Goal: Task Accomplishment & Management: Manage account settings

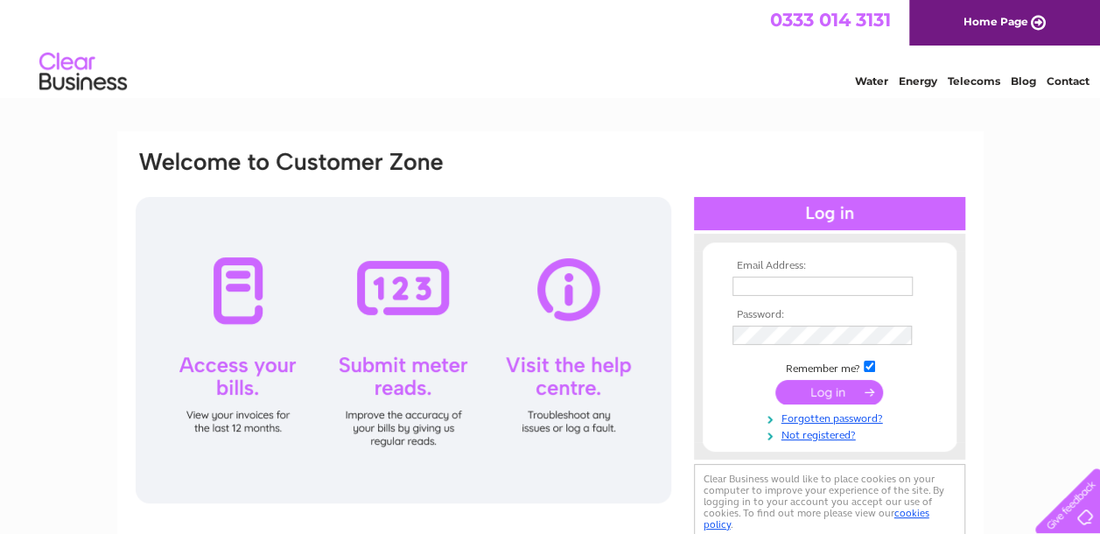
click at [789, 288] on input "text" at bounding box center [822, 285] width 180 height 19
type input "sarah.c.veg@hotmail.com"
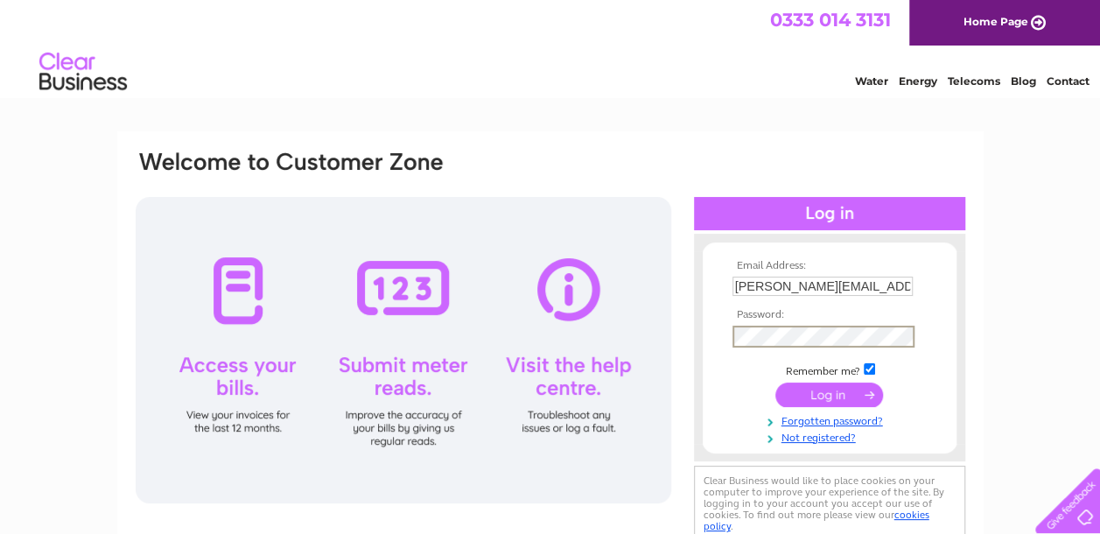
click at [835, 398] on input "submit" at bounding box center [829, 394] width 108 height 24
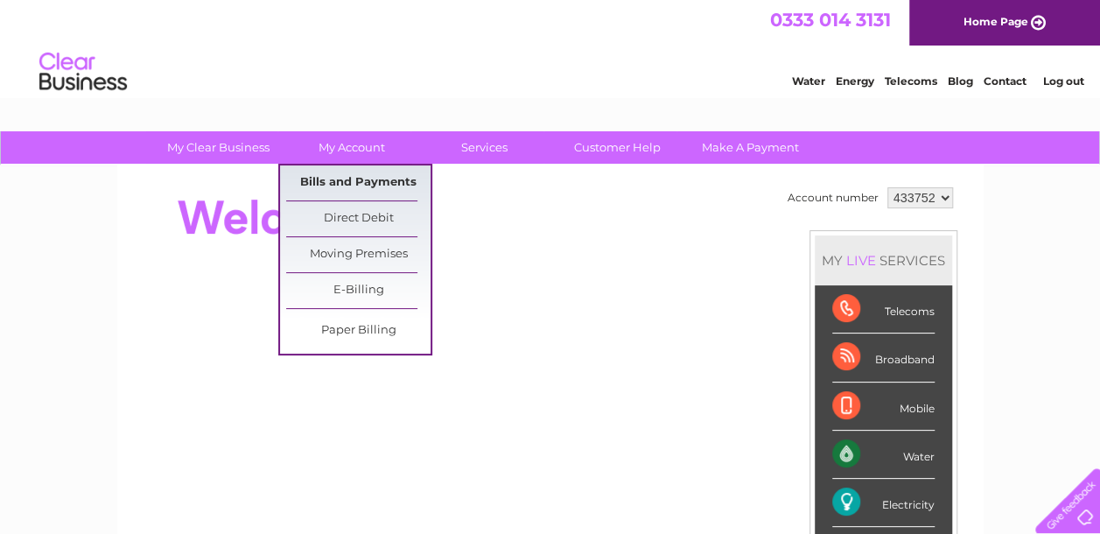
click at [351, 176] on link "Bills and Payments" at bounding box center [358, 182] width 144 height 35
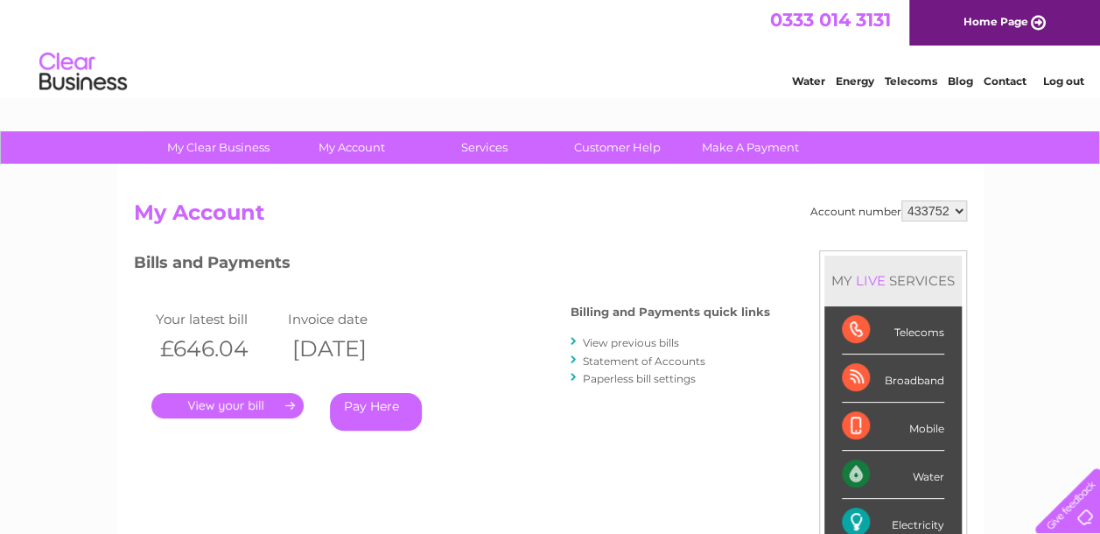
click at [622, 342] on link "View previous bills" at bounding box center [631, 342] width 96 height 13
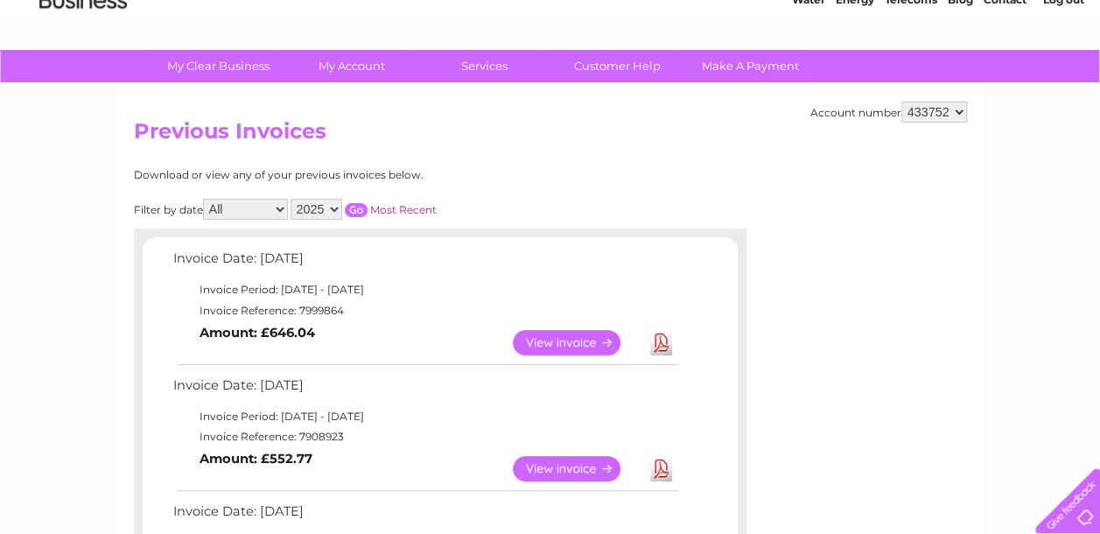
scroll to position [151, 0]
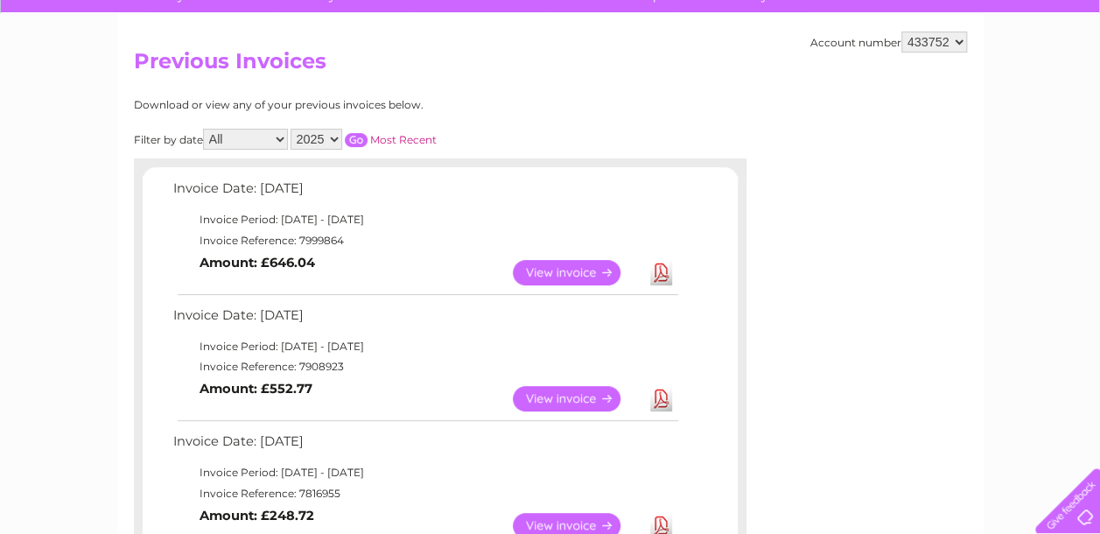
click at [557, 399] on link "View" at bounding box center [577, 398] width 129 height 25
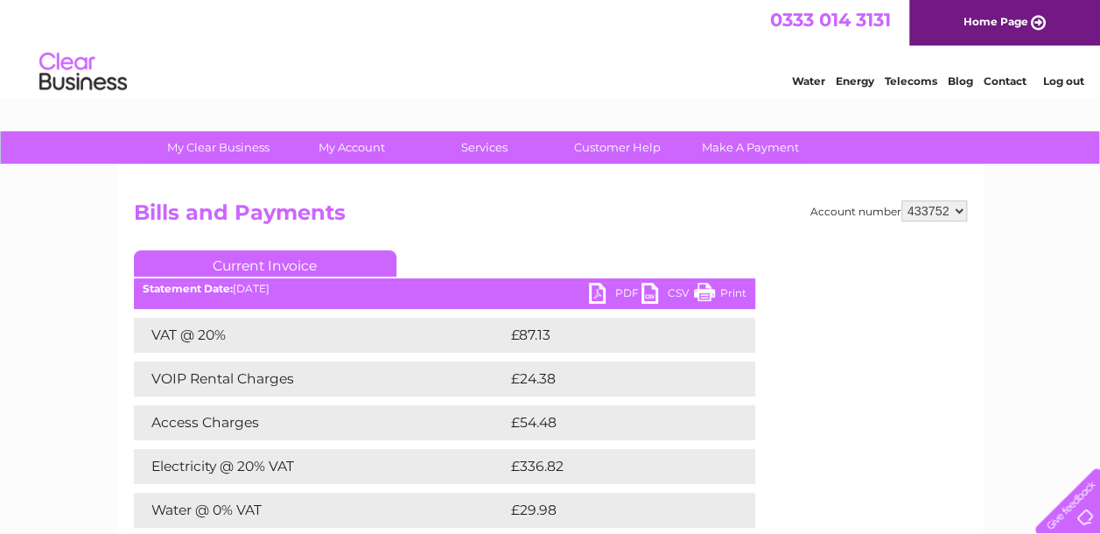
click at [700, 293] on link "Print" at bounding box center [720, 295] width 52 height 25
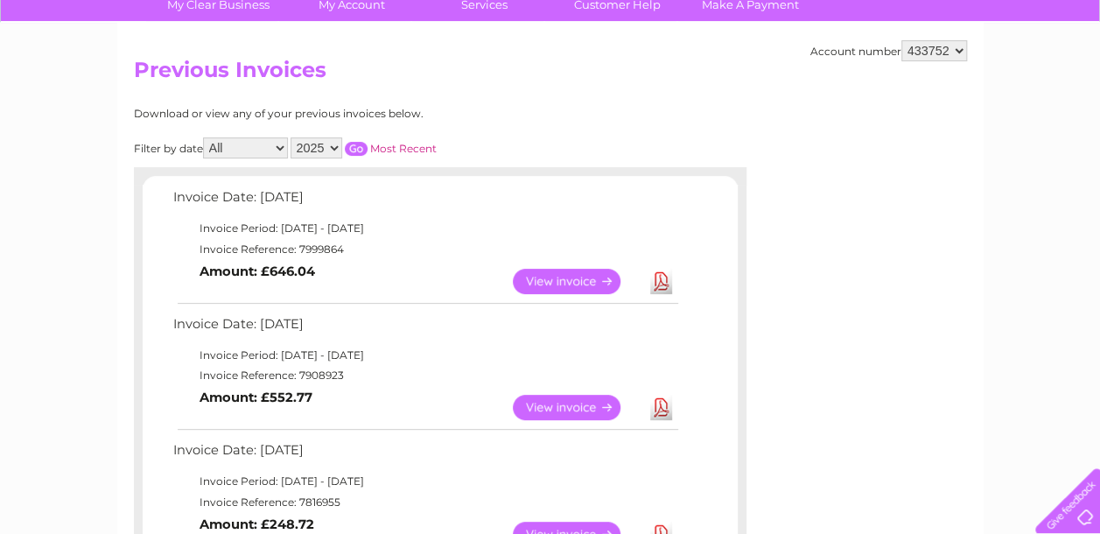
click at [555, 281] on link "View" at bounding box center [577, 281] width 129 height 25
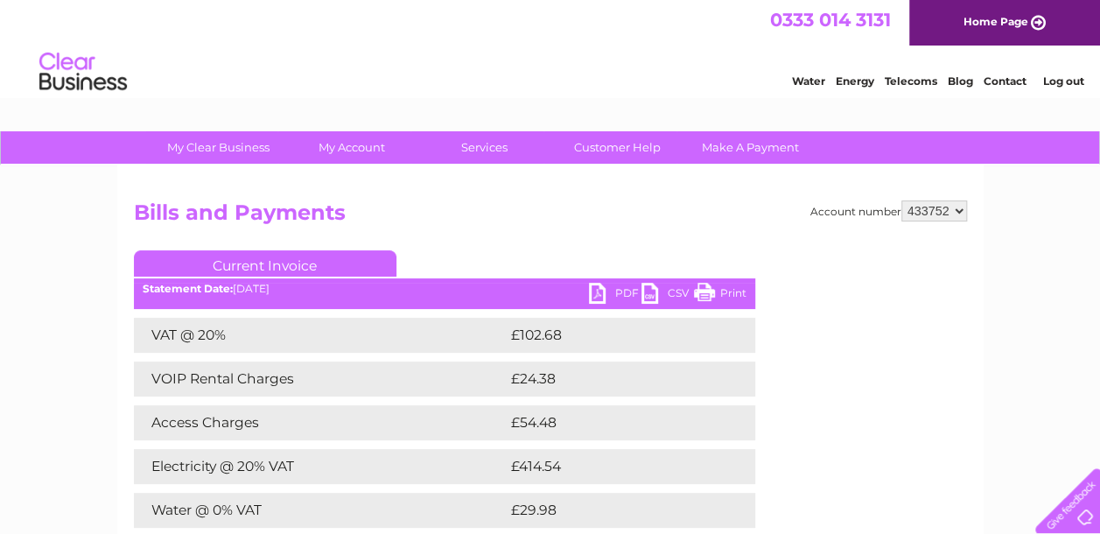
click at [703, 294] on link "Print" at bounding box center [720, 295] width 52 height 25
